Goal: Transaction & Acquisition: Download file/media

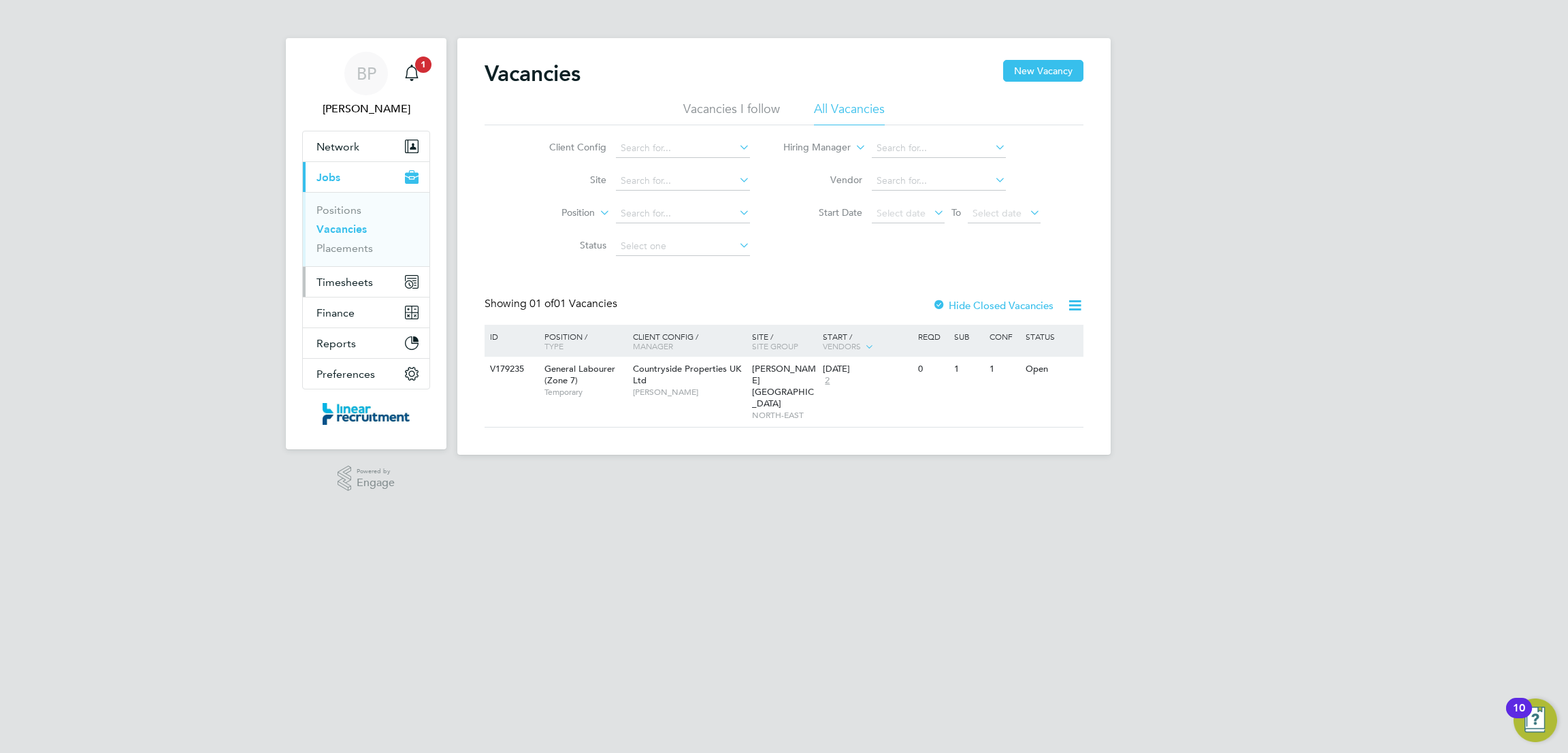
click at [374, 286] on button "Timesheets" at bounding box center [365, 282] width 126 height 30
click at [363, 239] on link "Timesheets" at bounding box center [345, 240] width 57 height 13
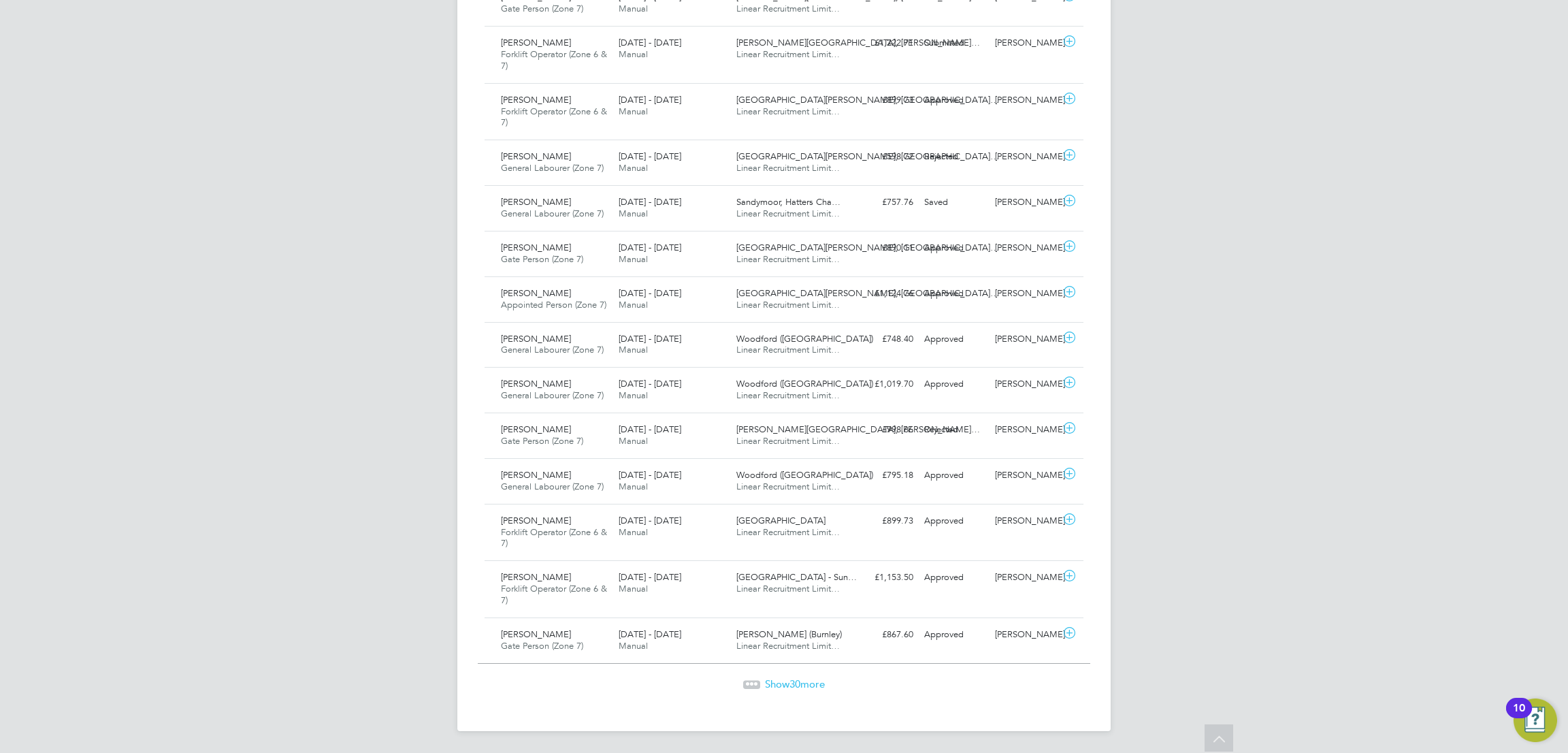
click at [774, 678] on span "Show 30 more" at bounding box center [794, 683] width 60 height 13
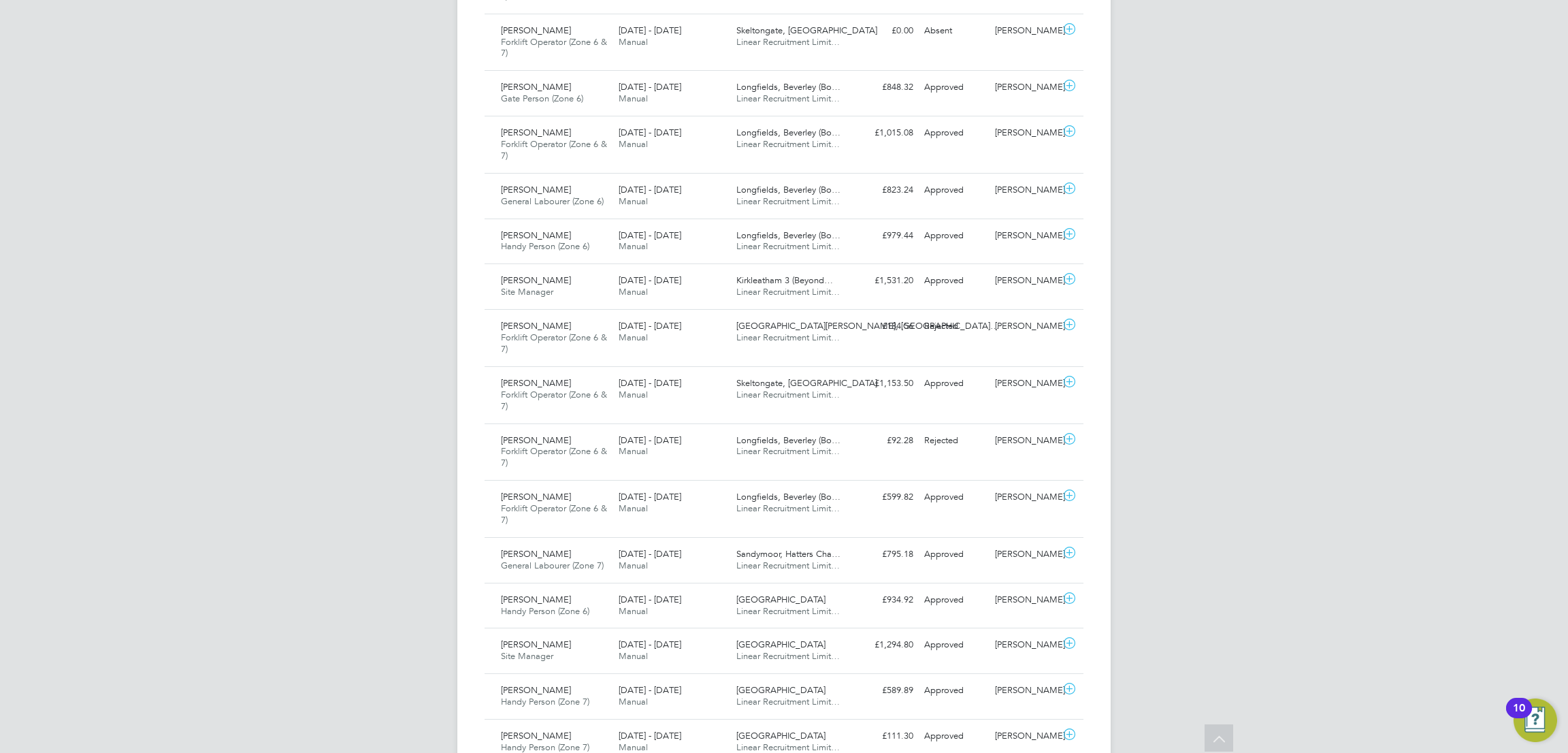
click at [736, 566] on span "Linear Recruitment Limit…" at bounding box center [787, 565] width 104 height 11
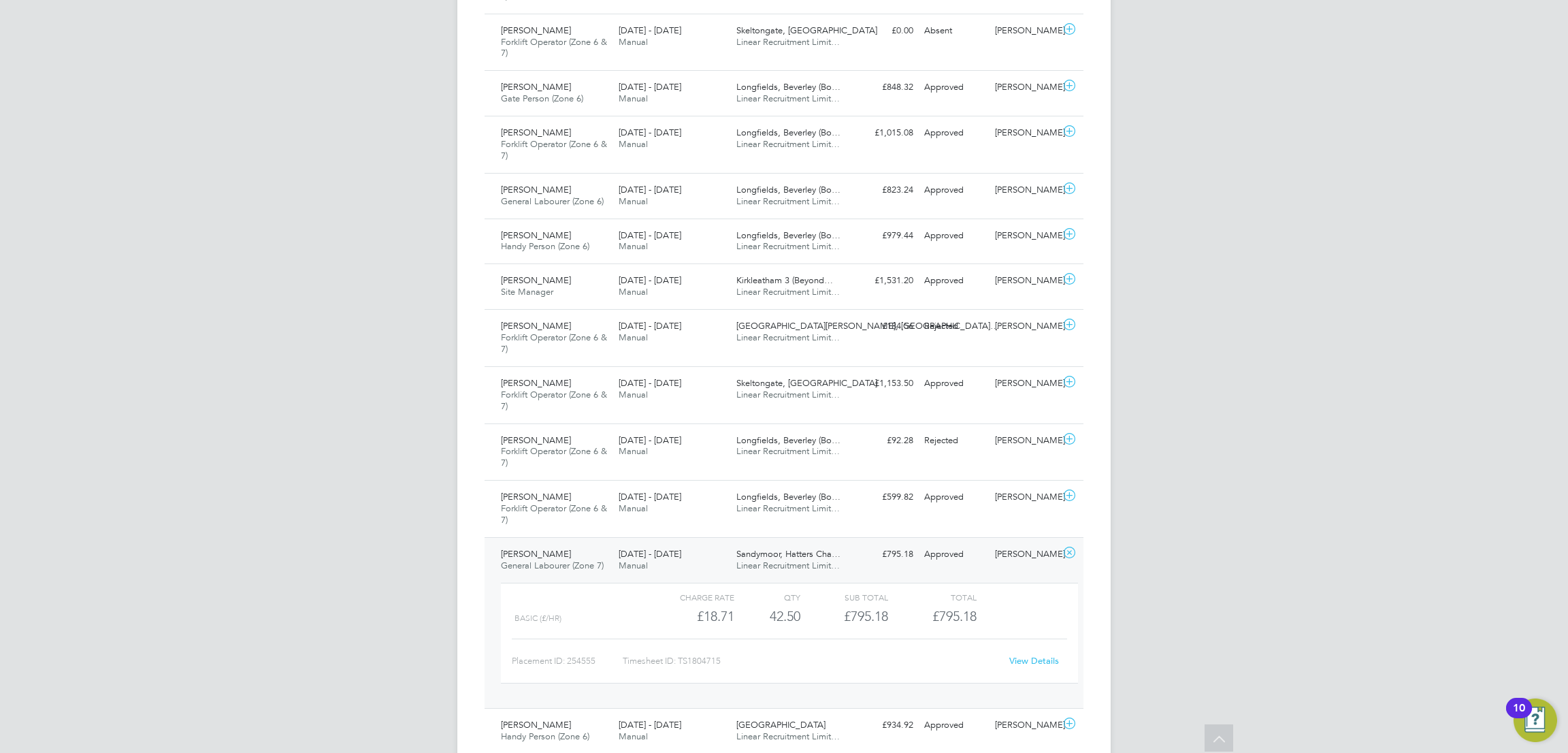
click at [1036, 662] on link "View Details" at bounding box center [1034, 660] width 50 height 11
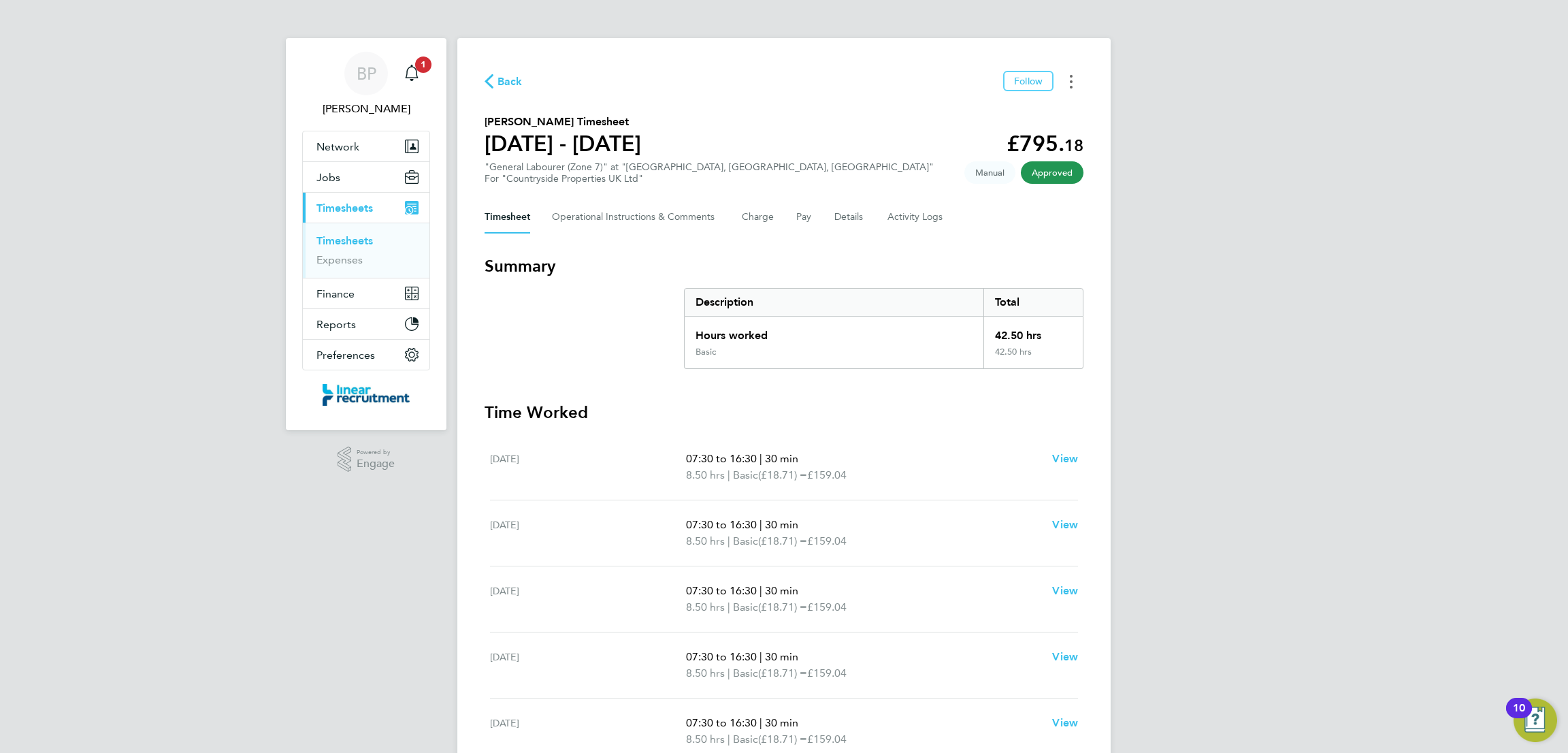
click at [1079, 75] on button "Timesheets Menu" at bounding box center [1071, 81] width 24 height 21
click at [1044, 98] on link "Download timesheet" at bounding box center [1002, 111] width 164 height 27
click at [1071, 83] on circle "Timesheets Menu" at bounding box center [1070, 81] width 3 height 3
click at [1038, 102] on link "Download timesheet" at bounding box center [1002, 111] width 164 height 27
